Goal: Transaction & Acquisition: Purchase product/service

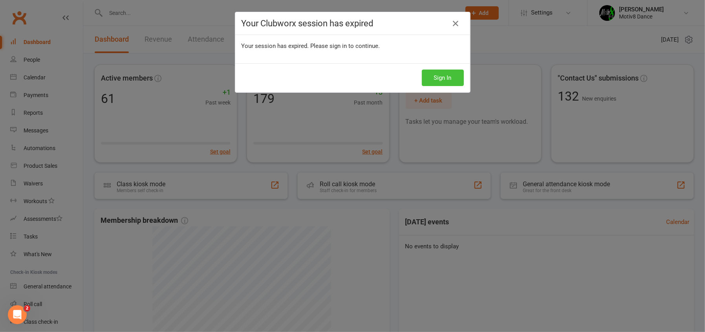
click at [437, 79] on button "Sign In" at bounding box center [443, 78] width 42 height 16
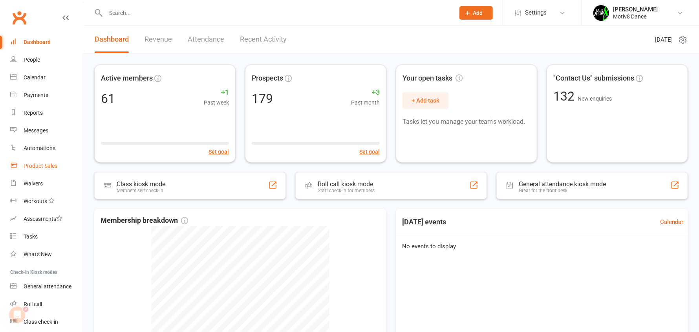
click at [52, 163] on div "Product Sales" at bounding box center [41, 166] width 34 height 6
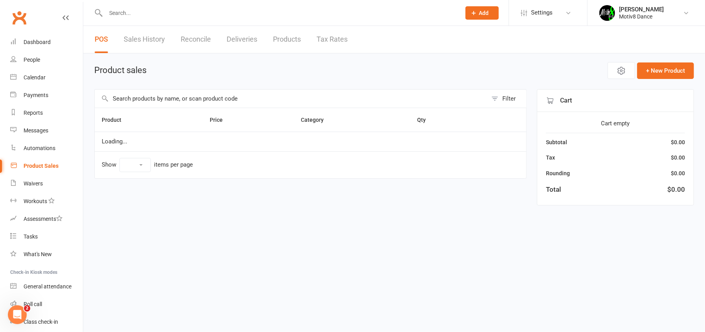
select select "10"
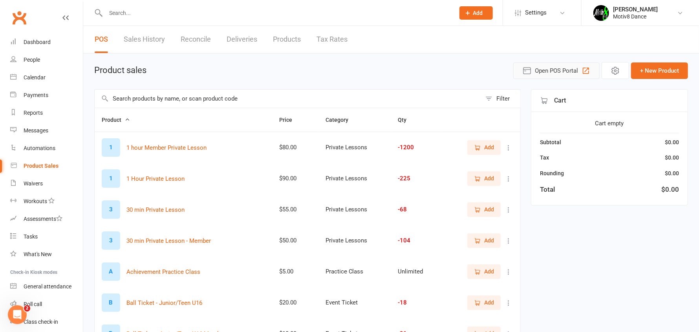
drag, startPoint x: 553, startPoint y: 71, endPoint x: 557, endPoint y: 72, distance: 4.0
click at [556, 72] on span "Open POS Portal" at bounding box center [556, 70] width 43 height 9
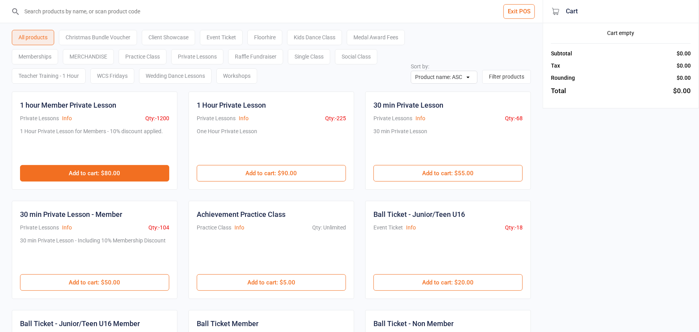
click at [116, 176] on button "Add to cart : $80.00" at bounding box center [94, 173] width 149 height 16
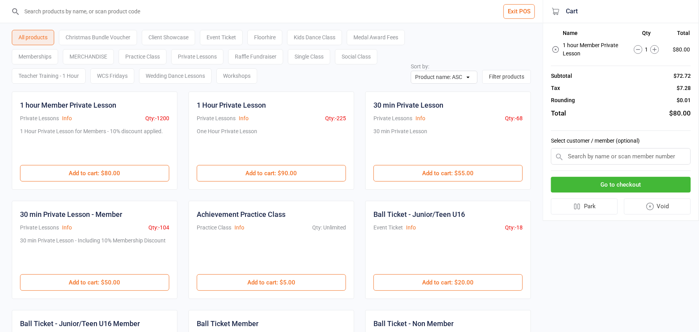
click at [658, 156] on input "text" at bounding box center [621, 156] width 140 height 16
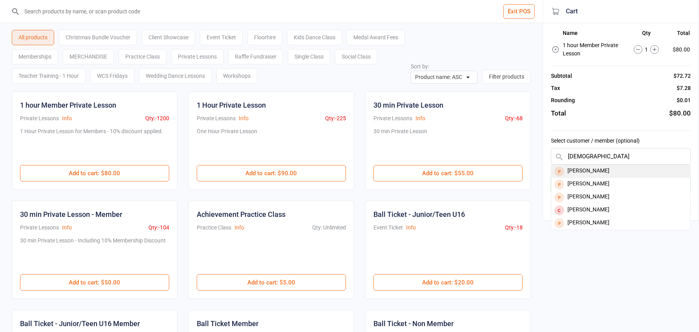
type input "kath"
click at [647, 170] on div "Kathleen Johnson" at bounding box center [620, 171] width 139 height 13
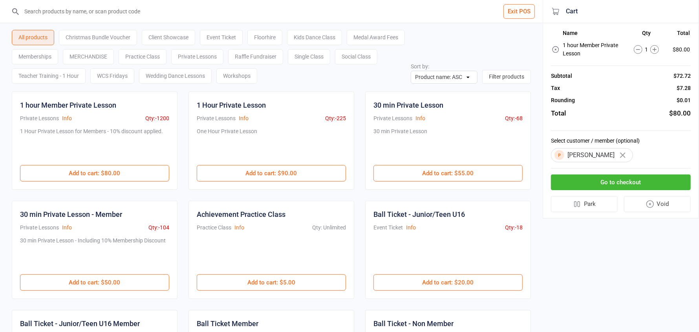
click at [640, 184] on button "Go to checkout" at bounding box center [621, 182] width 140 height 16
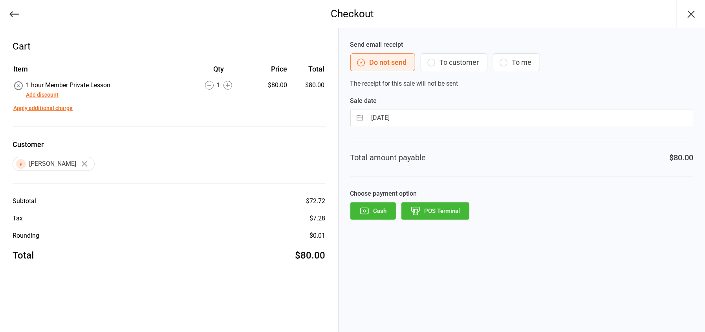
click at [452, 210] on button "POS Terminal" at bounding box center [435, 210] width 68 height 17
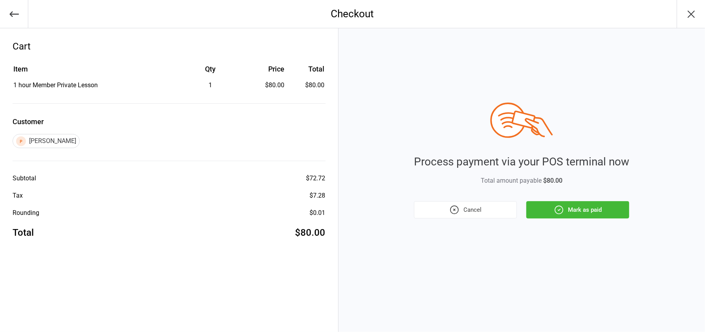
click at [561, 213] on icon "button" at bounding box center [559, 210] width 10 height 10
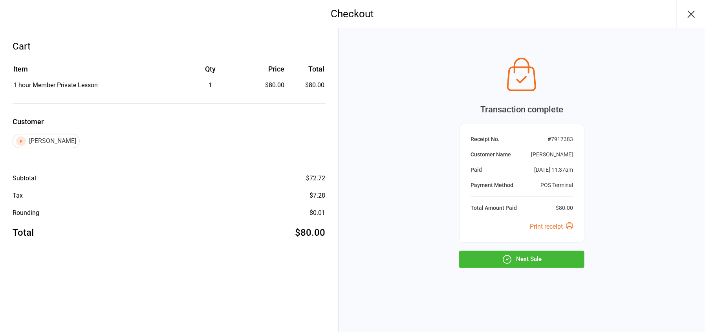
click at [549, 258] on button "Next Sale" at bounding box center [521, 259] width 125 height 17
